Goal: Navigation & Orientation: Find specific page/section

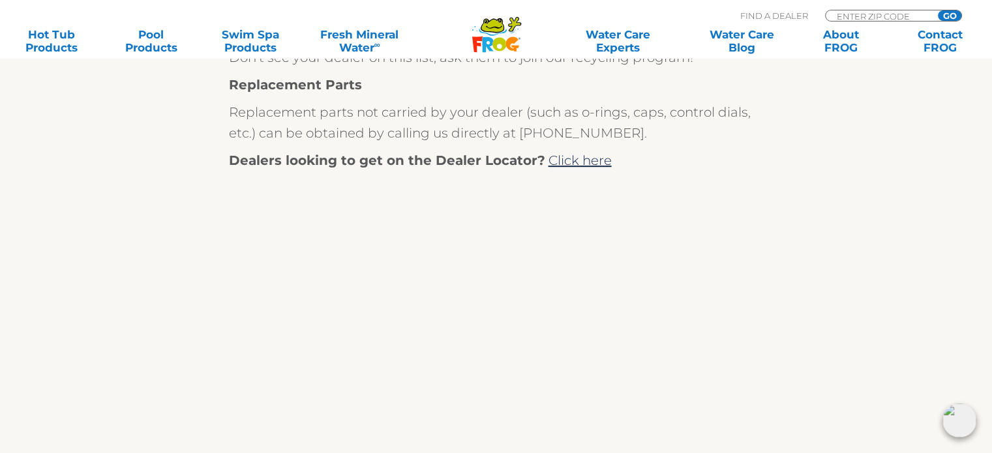
scroll to position [667, 0]
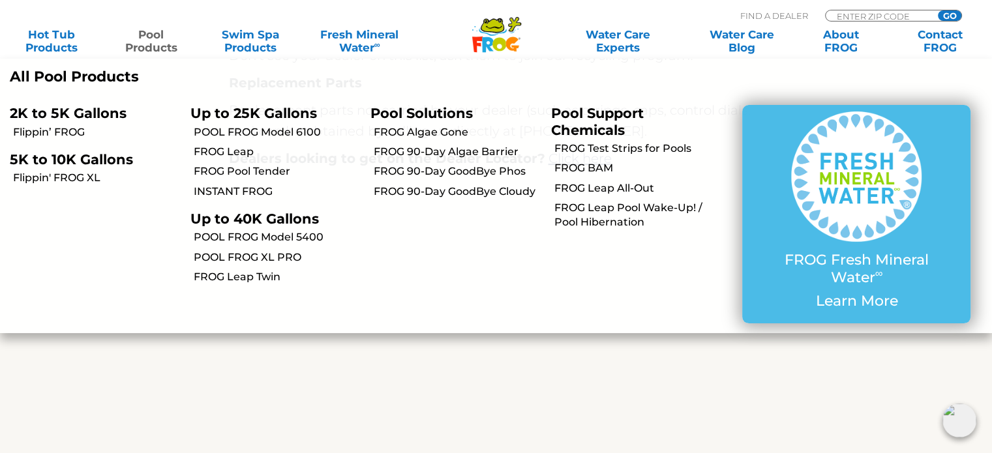
click at [148, 35] on link "Pool Products" at bounding box center [150, 41] width 77 height 26
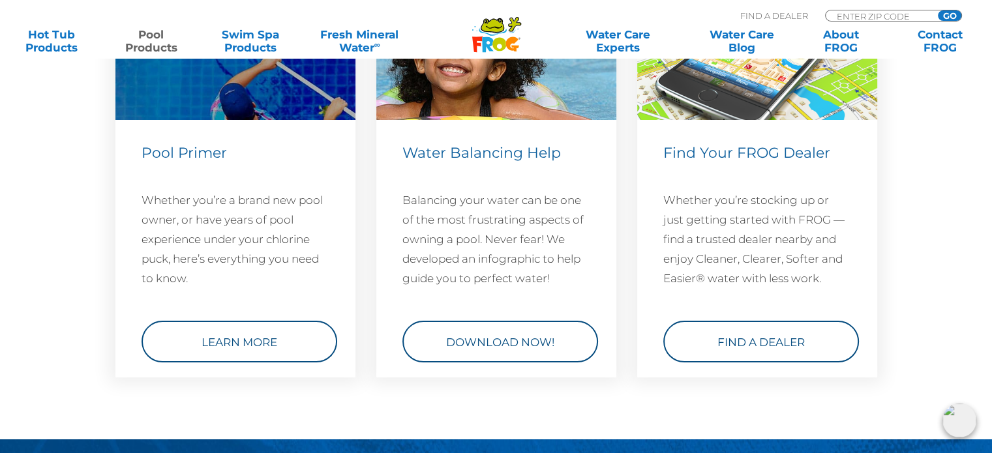
scroll to position [4796, 0]
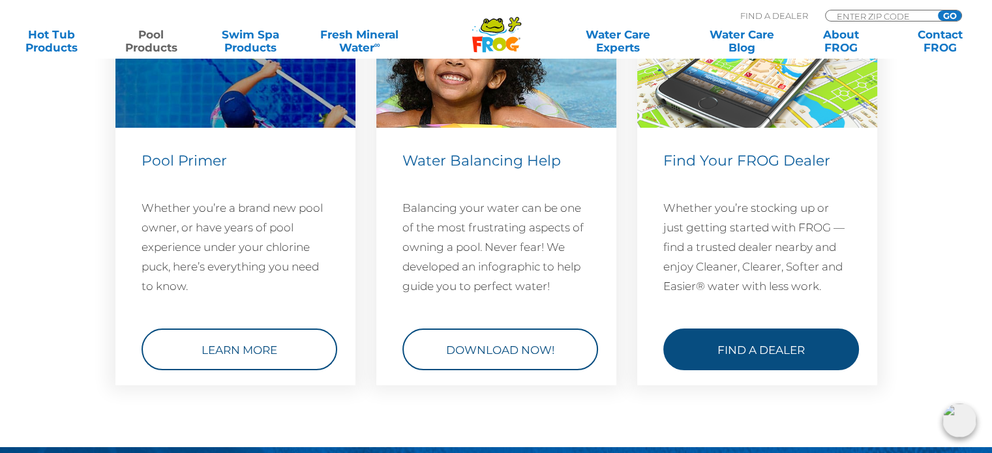
click at [672, 338] on link "Find a Dealer" at bounding box center [761, 349] width 196 height 42
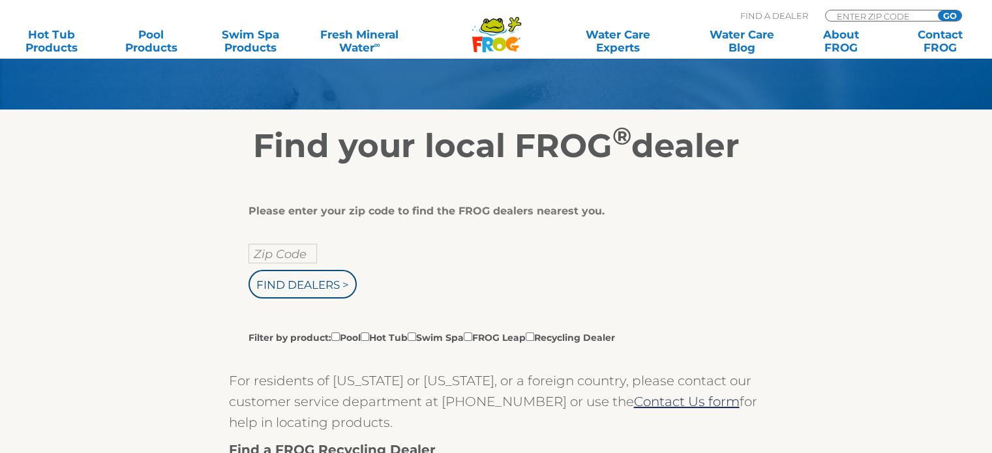
scroll to position [185, 0]
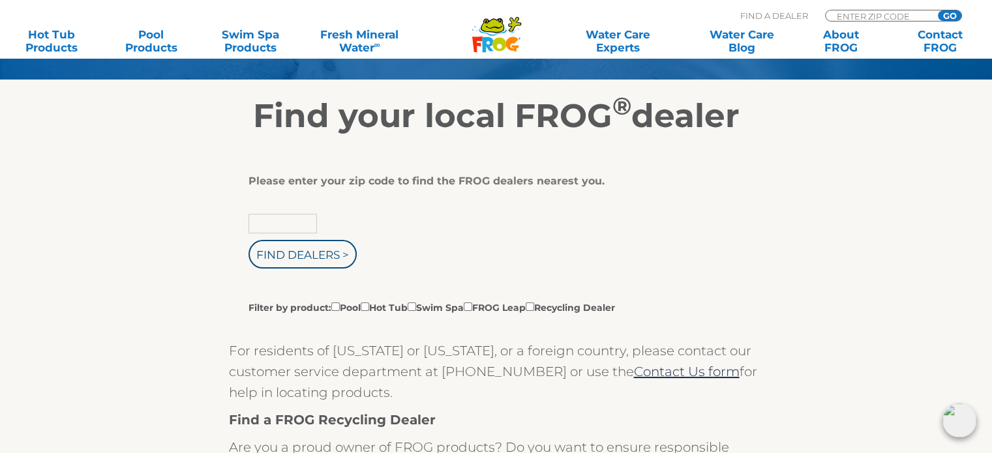
click at [276, 224] on input "text" at bounding box center [282, 224] width 68 height 20
type input "55303"
click at [290, 254] on input "Find Dealers >" at bounding box center [302, 254] width 108 height 29
